Goal: Task Accomplishment & Management: Use online tool/utility

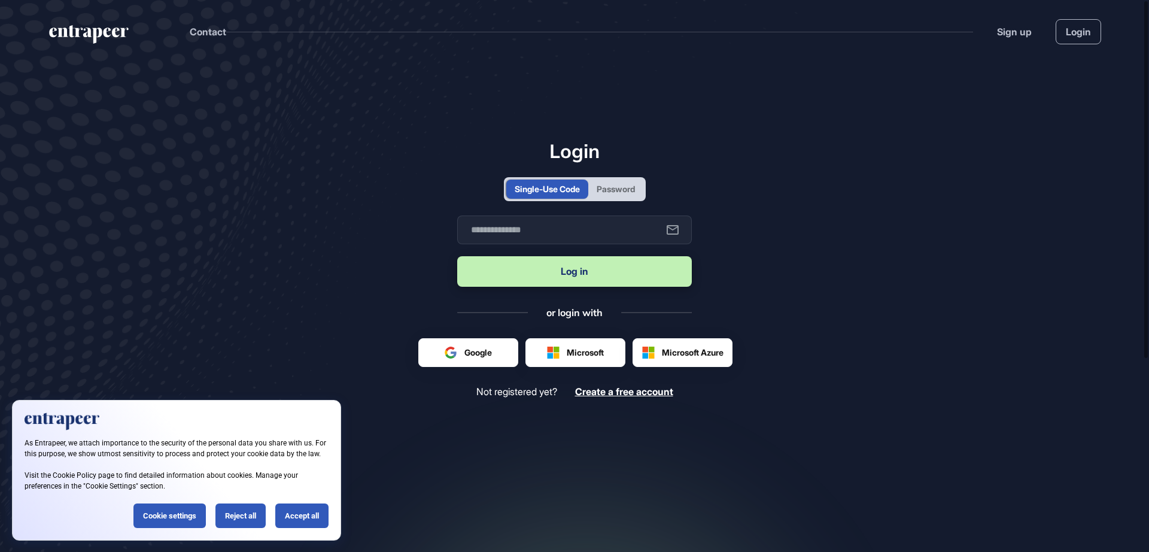
click at [606, 185] on div "Password" at bounding box center [616, 189] width 38 height 13
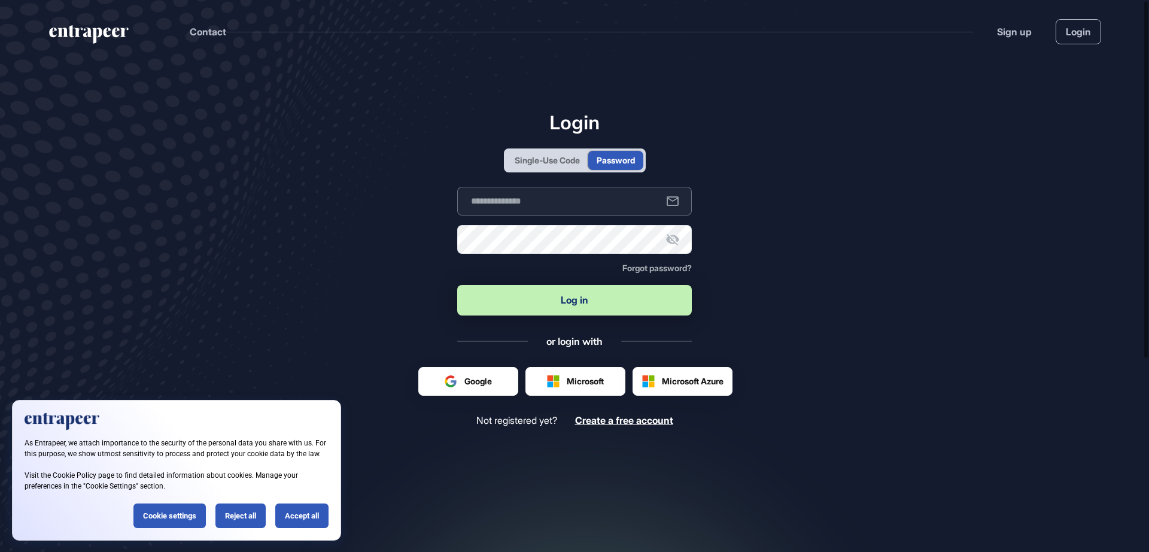
type input "**********"
click at [568, 298] on button "Log in" at bounding box center [574, 300] width 235 height 31
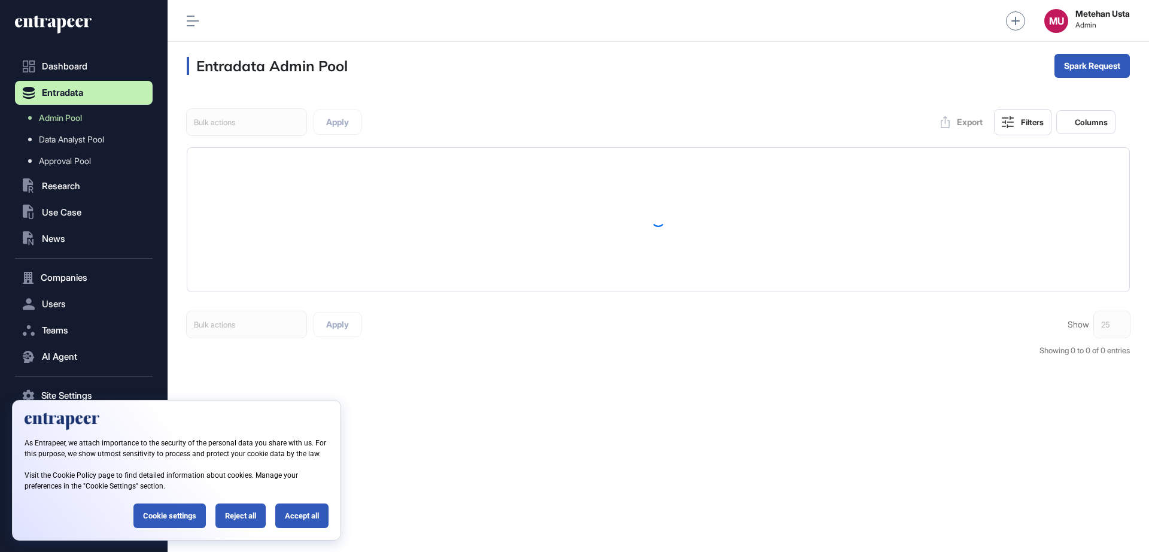
scroll to position [1, 1]
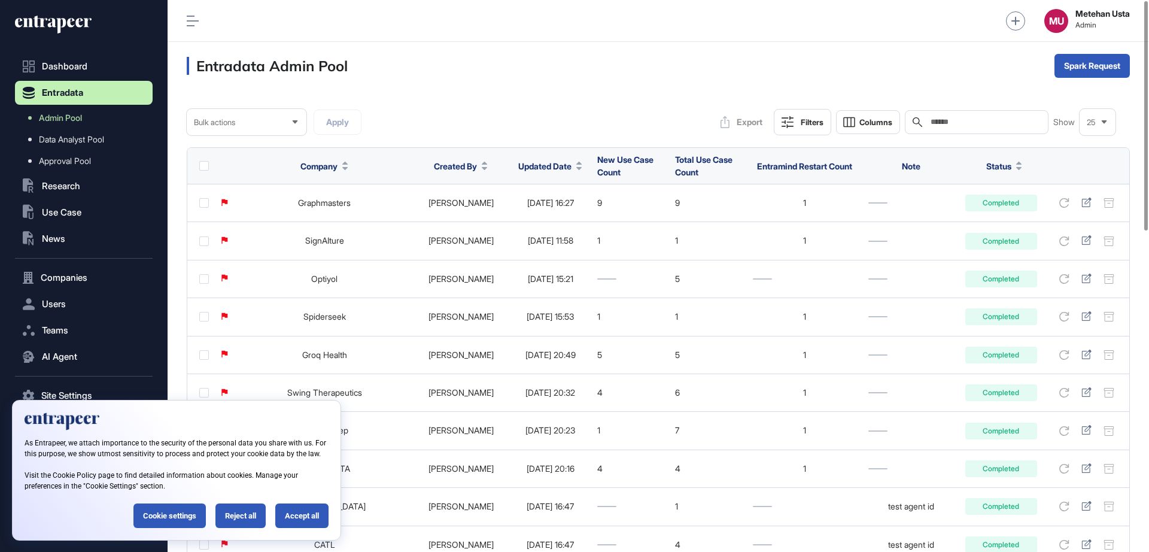
click at [530, 167] on span "Updated Date" at bounding box center [544, 166] width 53 height 13
click at [541, 215] on span "Sort Descending" at bounding box center [546, 216] width 48 height 10
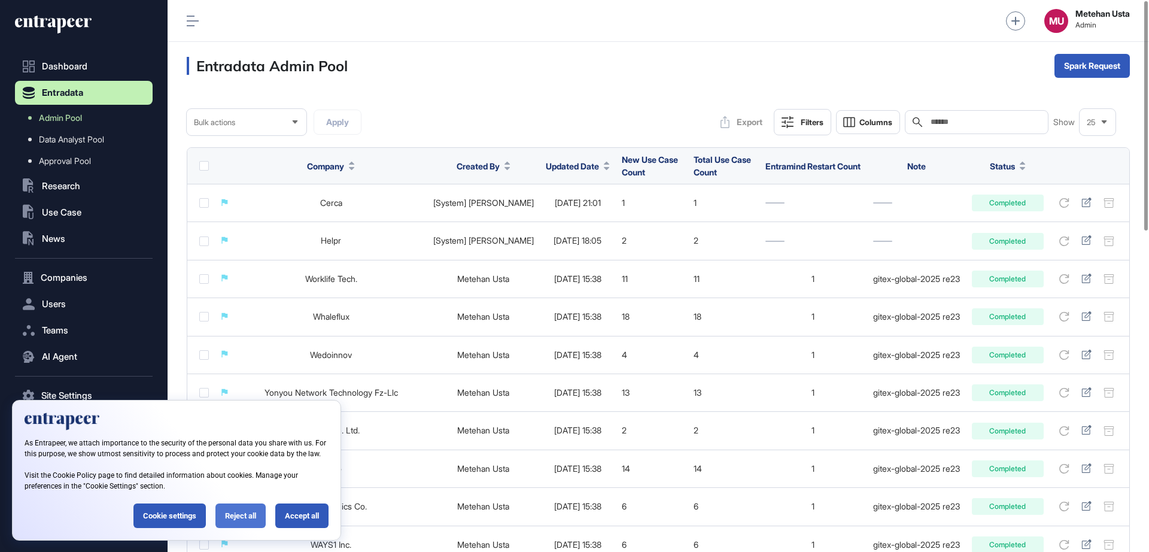
click at [238, 520] on div "Reject all" at bounding box center [241, 515] width 50 height 25
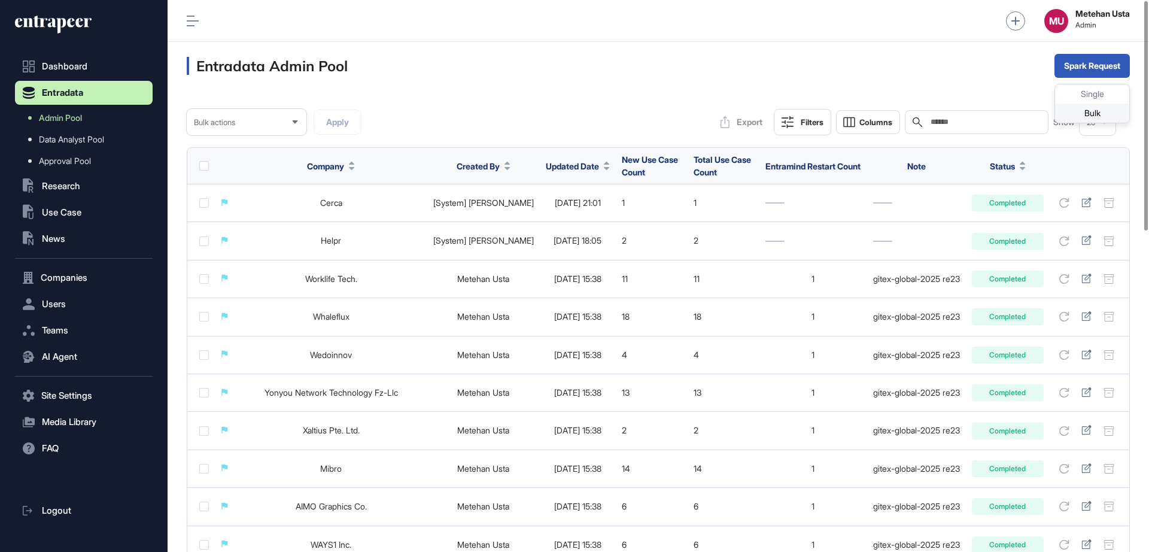
click at [1079, 114] on div "Bulk" at bounding box center [1092, 113] width 74 height 19
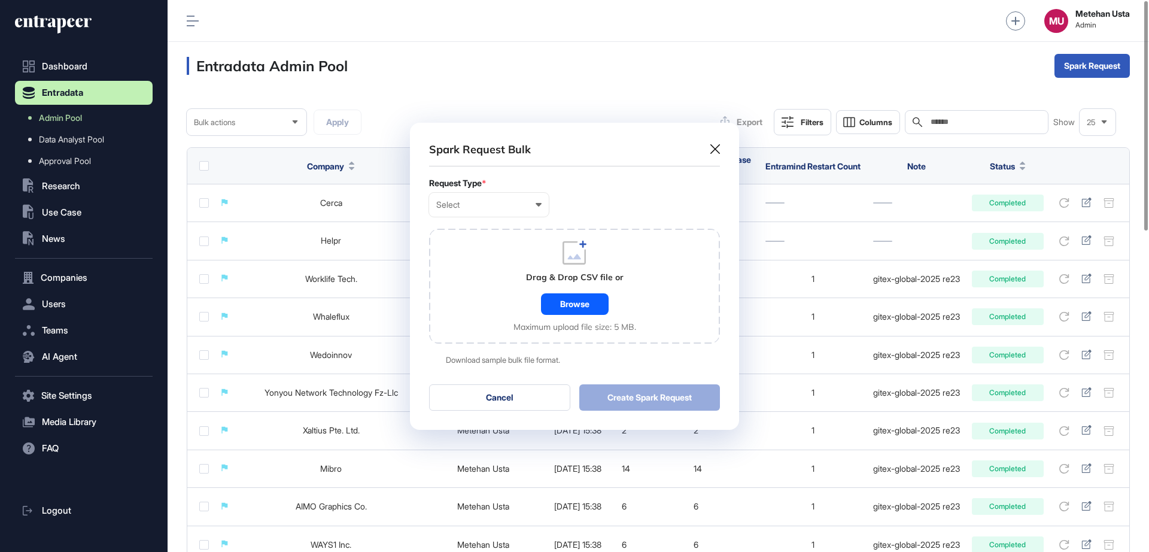
scroll to position [1, 5]
click at [457, 210] on div "Select User Company Customer Request ID" at bounding box center [489, 205] width 120 height 24
click at [0, 0] on div "Company" at bounding box center [0, 0] width 0 height 0
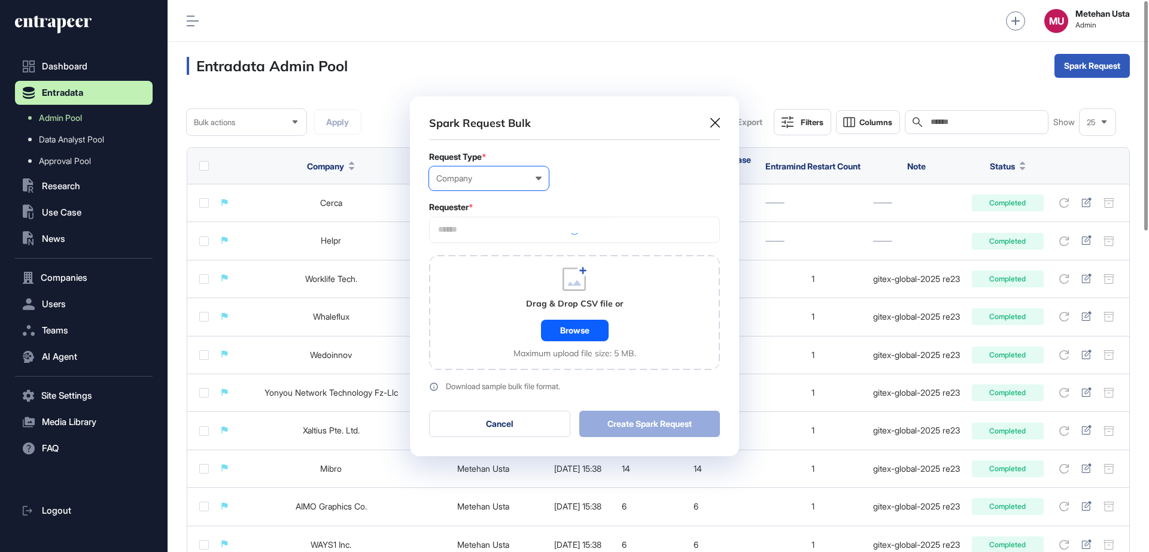
scroll to position [360, 329]
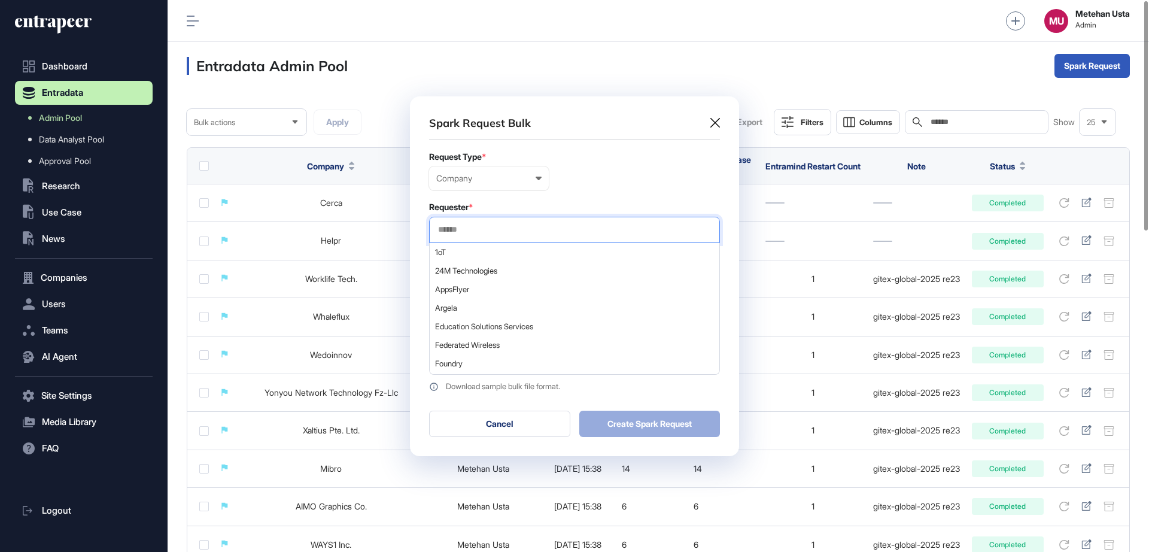
click at [514, 228] on input "text" at bounding box center [574, 229] width 275 height 10
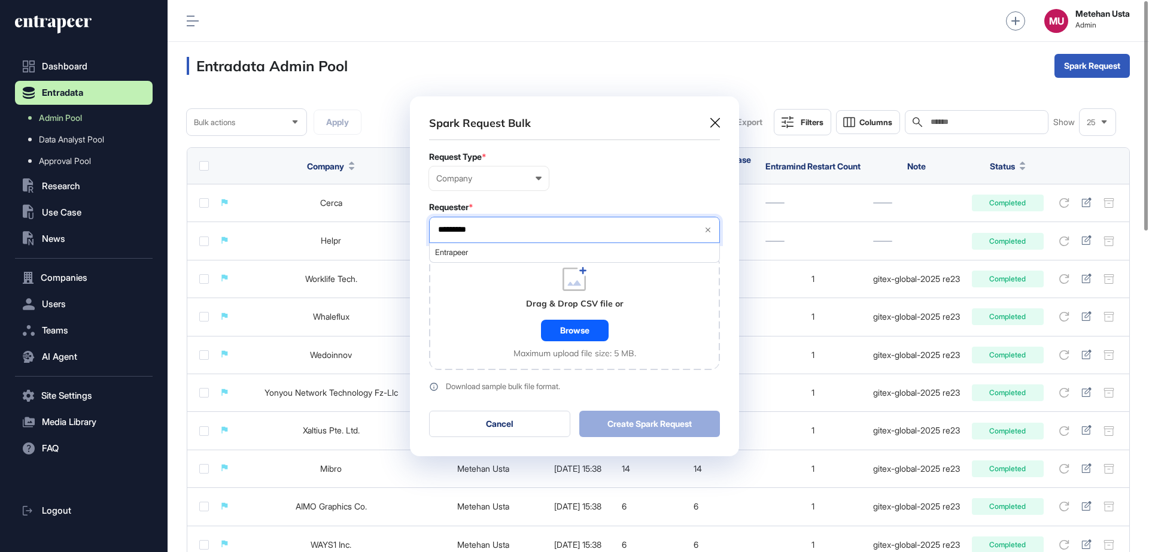
type input "*********"
click at [467, 252] on span "Entrapeer" at bounding box center [574, 252] width 278 height 9
click at [598, 198] on form "Request Type * Company User Company Customer Request ID Requester * Entrapeer *…" at bounding box center [574, 271] width 291 height 239
click at [567, 330] on div "Browse" at bounding box center [575, 331] width 68 height 22
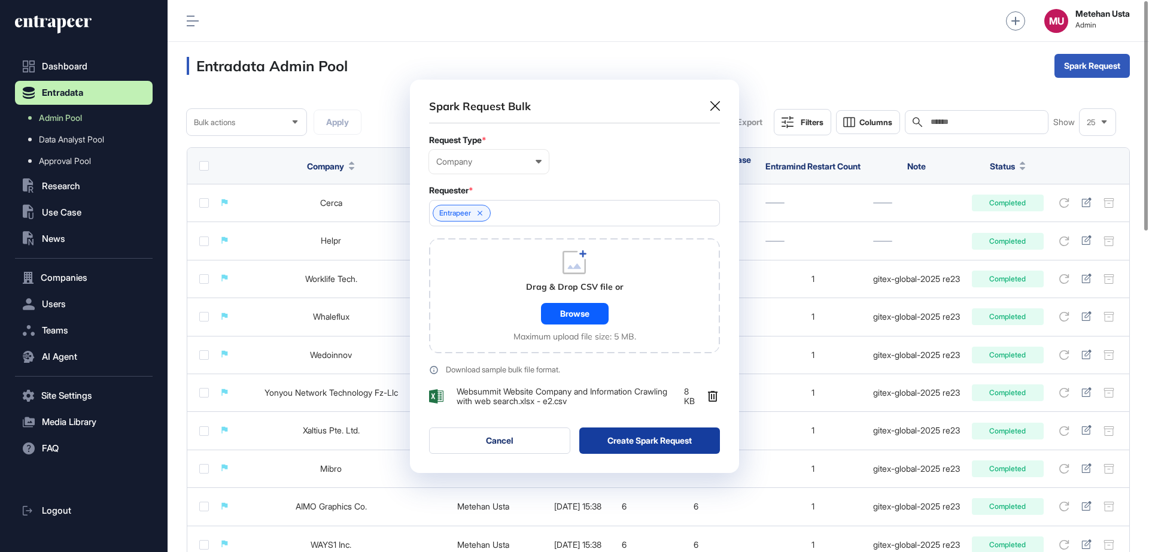
click at [666, 441] on button "Create Spark Request" at bounding box center [649, 440] width 141 height 26
